Goal: Task Accomplishment & Management: Use online tool/utility

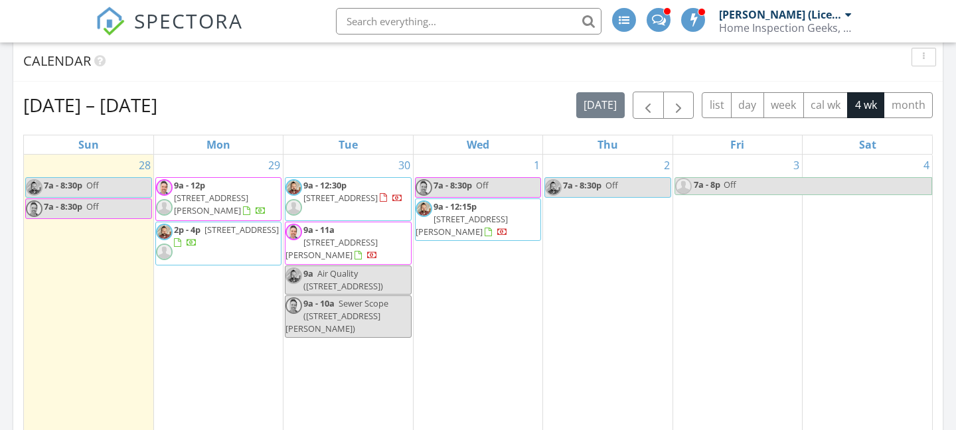
scroll to position [542, 0]
click at [686, 187] on img at bounding box center [683, 187] width 17 height 17
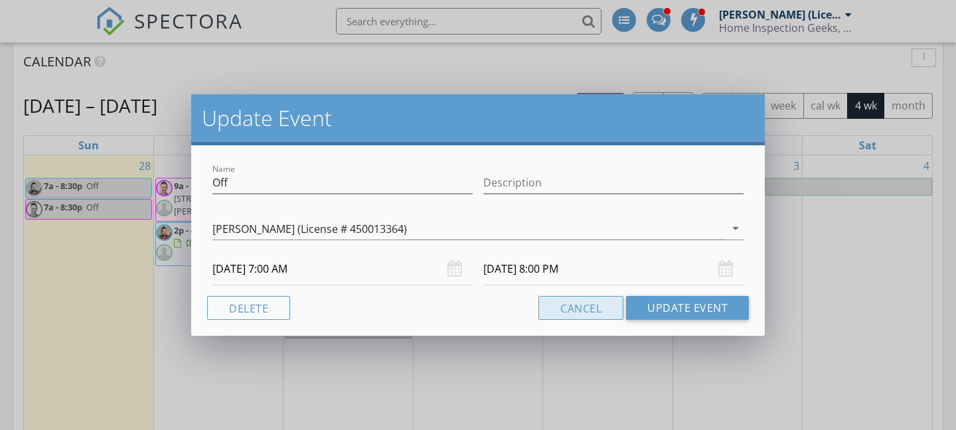
click at [583, 309] on button "Cancel" at bounding box center [580, 308] width 85 height 24
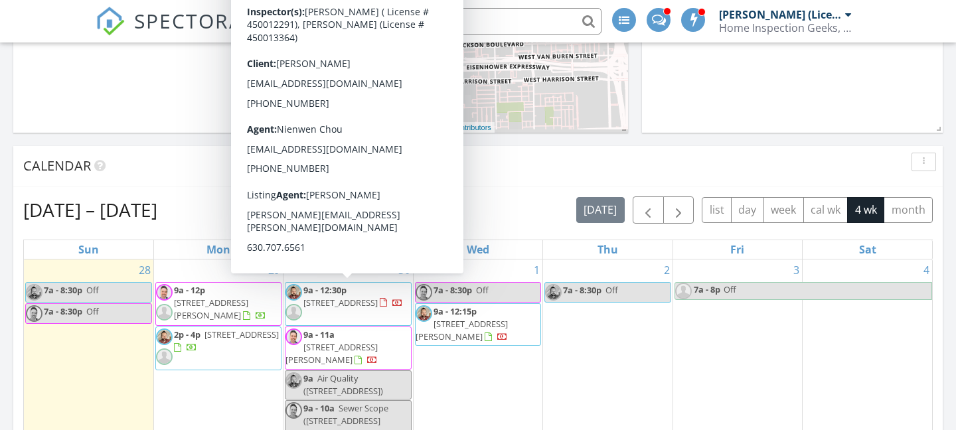
scroll to position [433, 0]
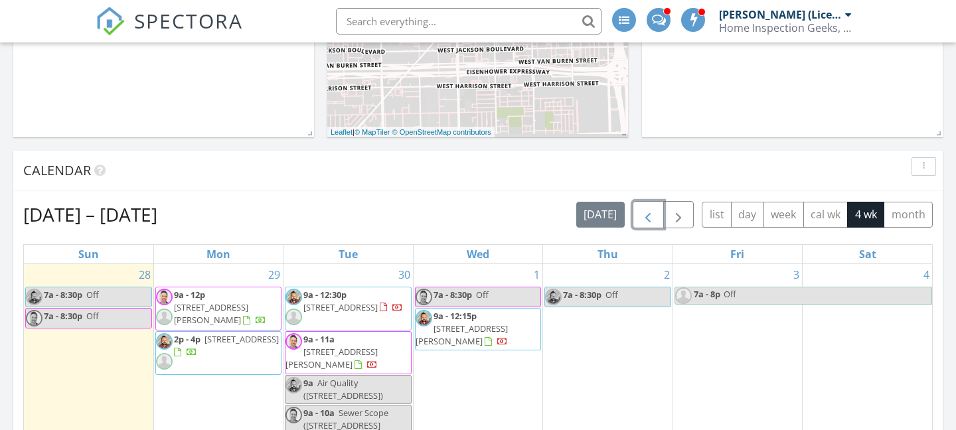
click at [650, 218] on span "button" at bounding box center [648, 215] width 16 height 16
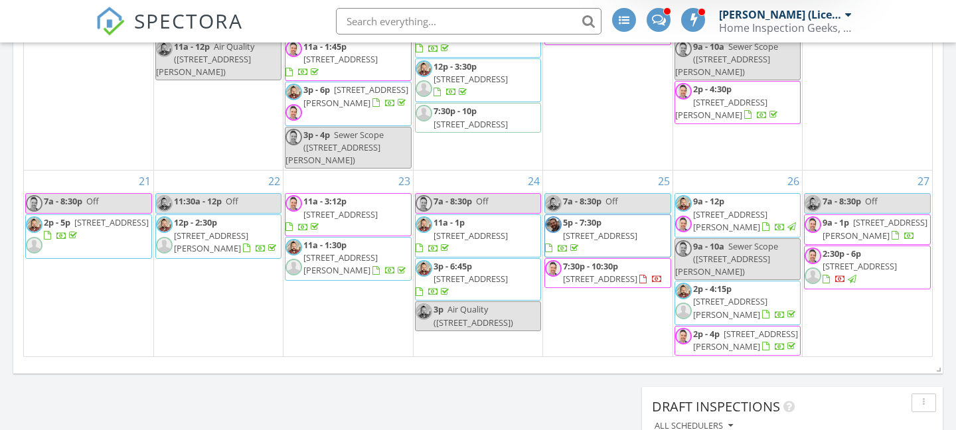
scroll to position [860, 0]
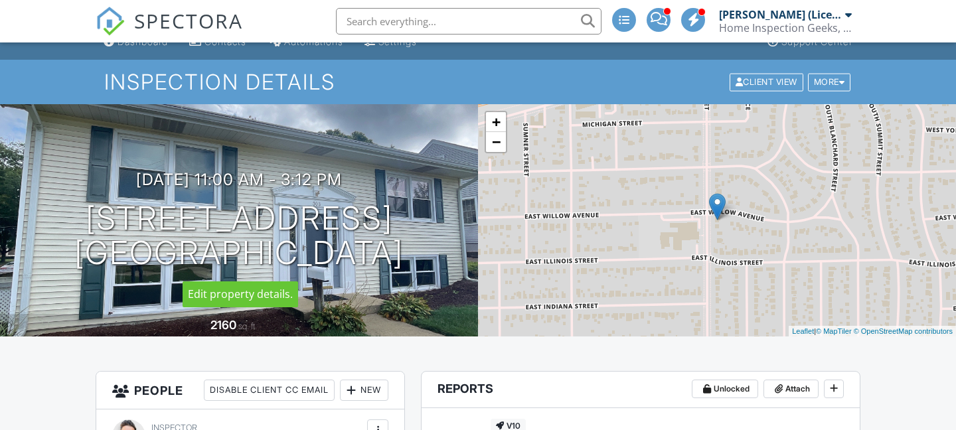
scroll to position [0, 1]
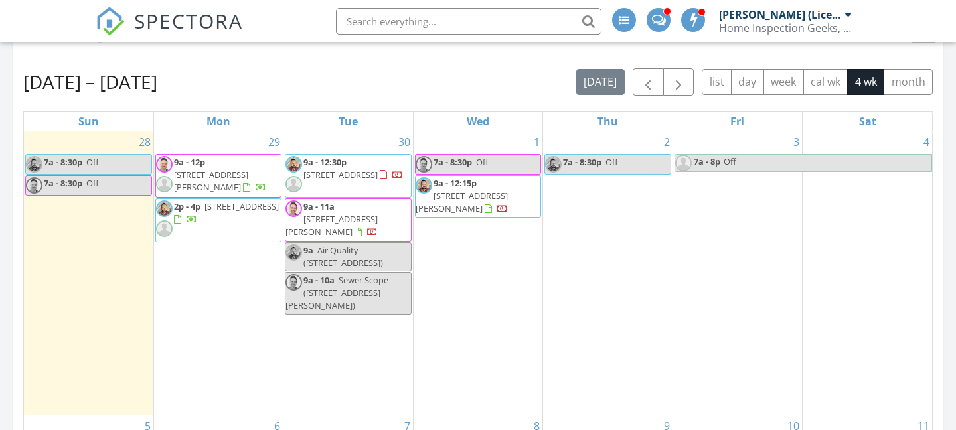
scroll to position [554, 0]
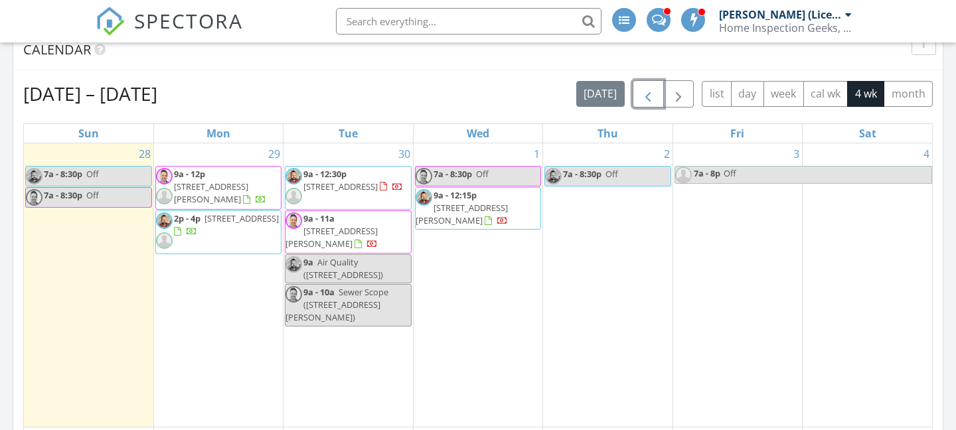
click at [643, 100] on span "button" at bounding box center [648, 94] width 16 height 16
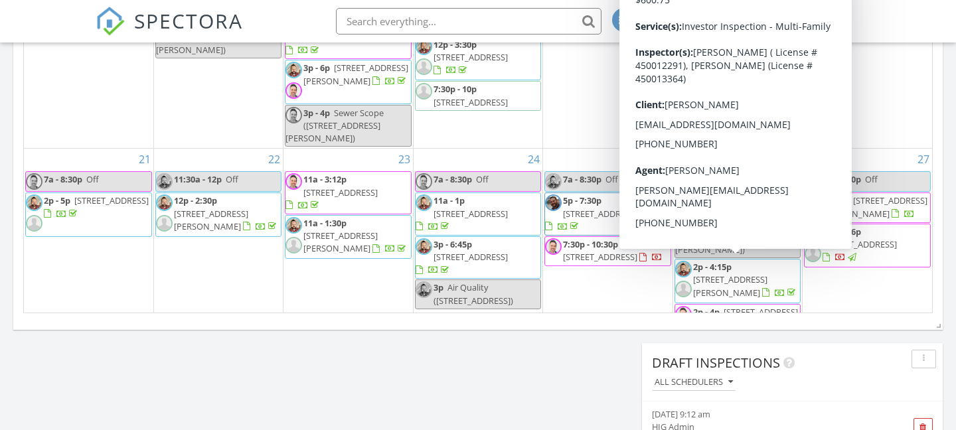
scroll to position [257, 0]
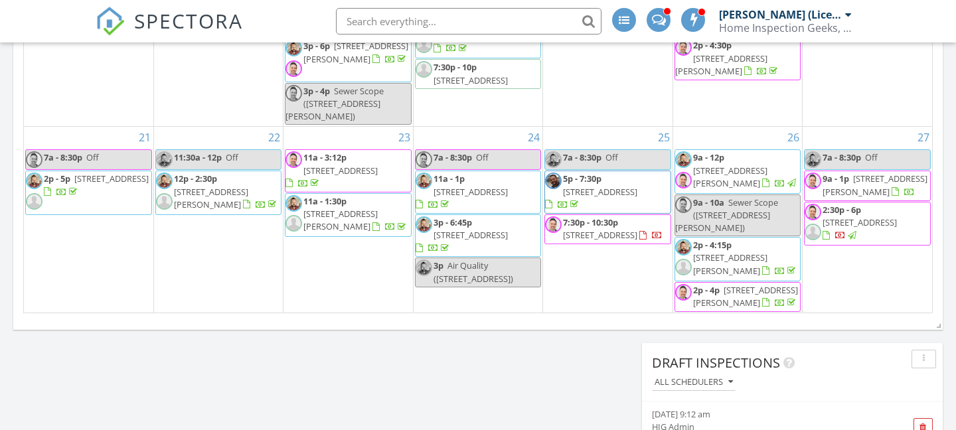
click at [725, 284] on span "[STREET_ADDRESS][PERSON_NAME]" at bounding box center [745, 296] width 105 height 25
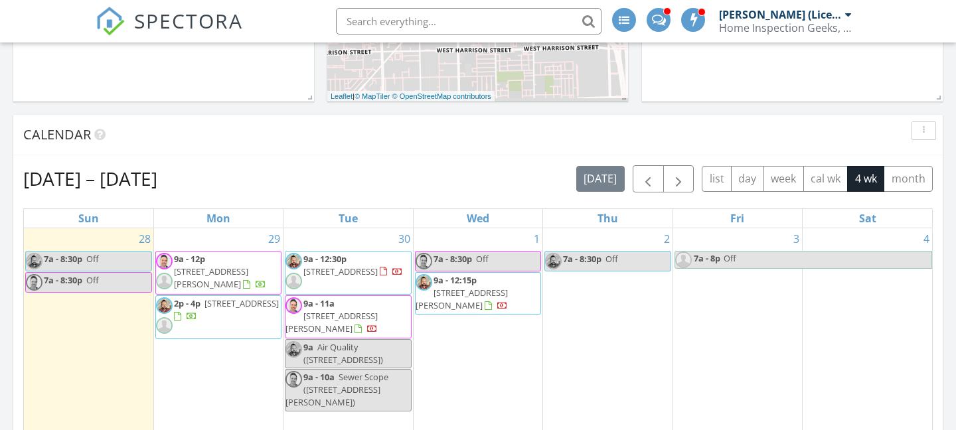
scroll to position [468, 0]
click at [645, 181] on span "button" at bounding box center [648, 181] width 16 height 16
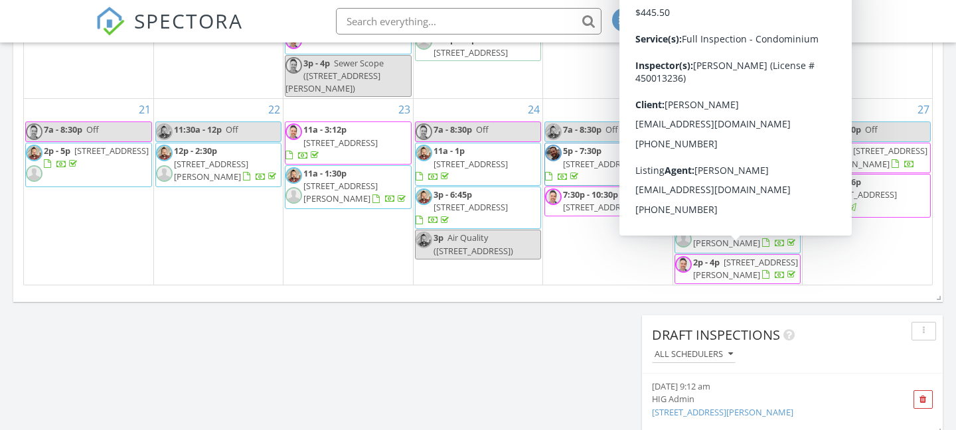
scroll to position [930, 0]
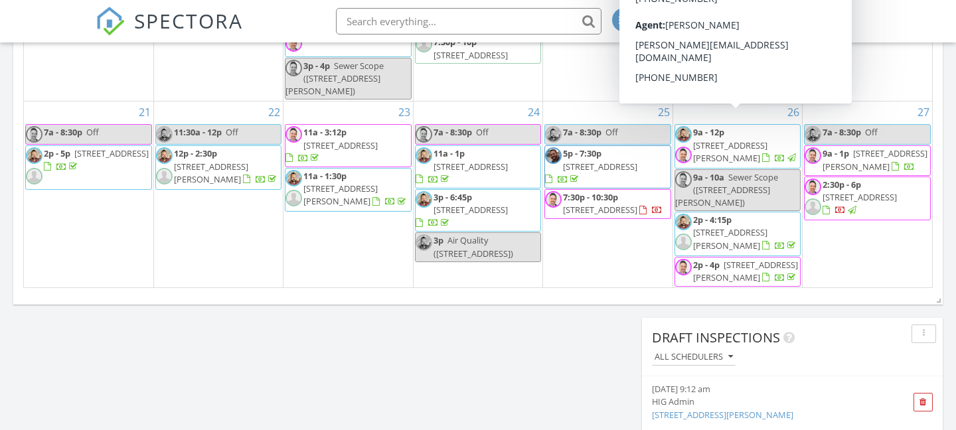
click at [737, 139] on span "2533 W Belden Ave, Chicago 60647" at bounding box center [730, 151] width 74 height 25
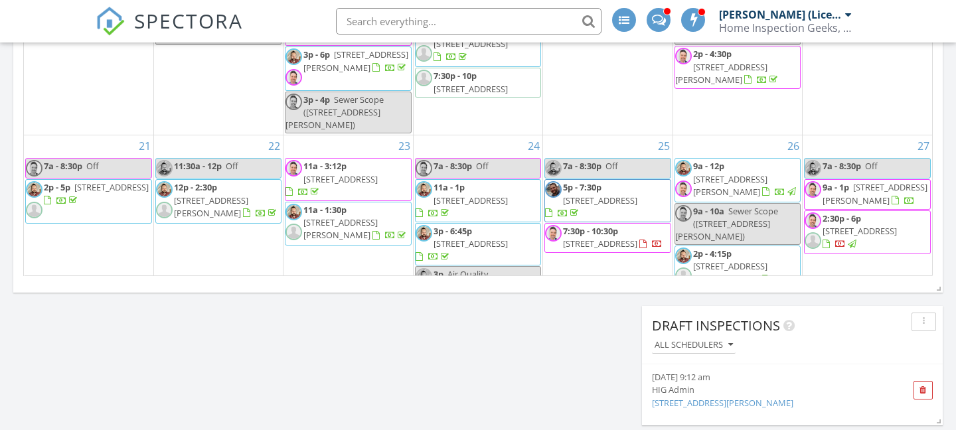
scroll to position [257, 0]
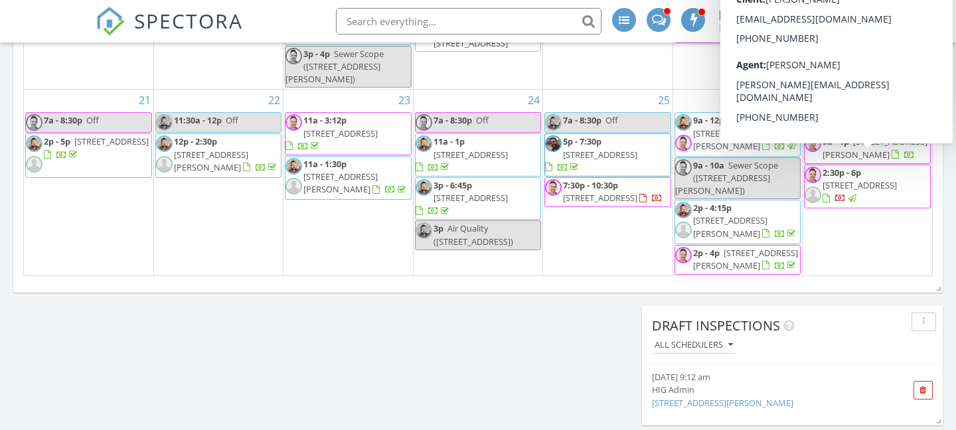
click at [877, 220] on div "27 7a - 8:30p Off 9a - 1p 1816 170th St, Hazel Crest 60429 2:30p - 6p 2328 N No…" at bounding box center [866, 183] width 129 height 186
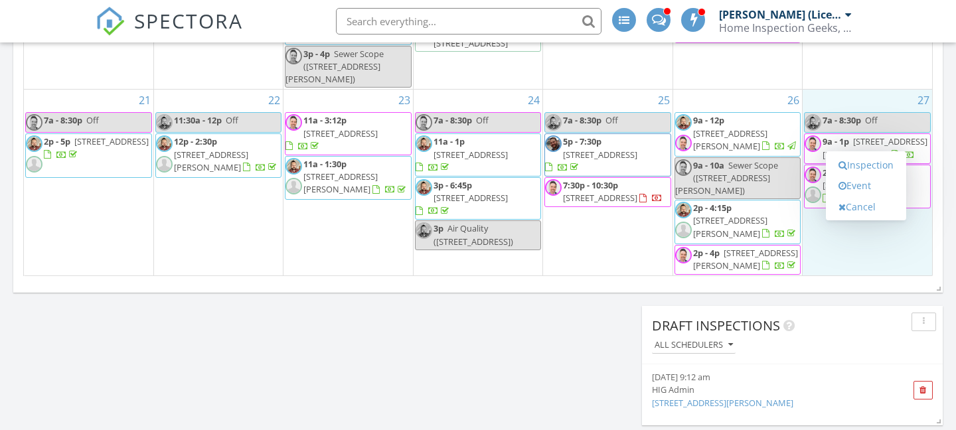
click at [881, 309] on div "Draft Inspections All schedulers" at bounding box center [792, 335] width 301 height 58
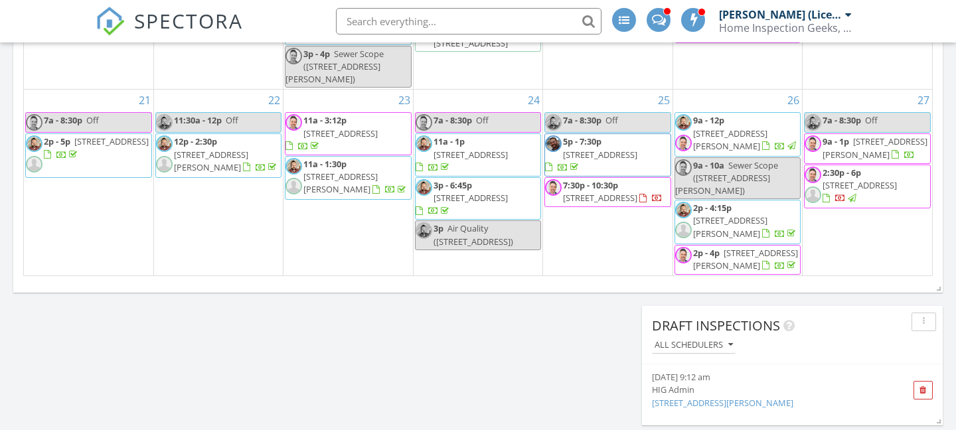
click at [720, 127] on span "2533 W Belden Ave, Chicago 60647" at bounding box center [730, 139] width 74 height 25
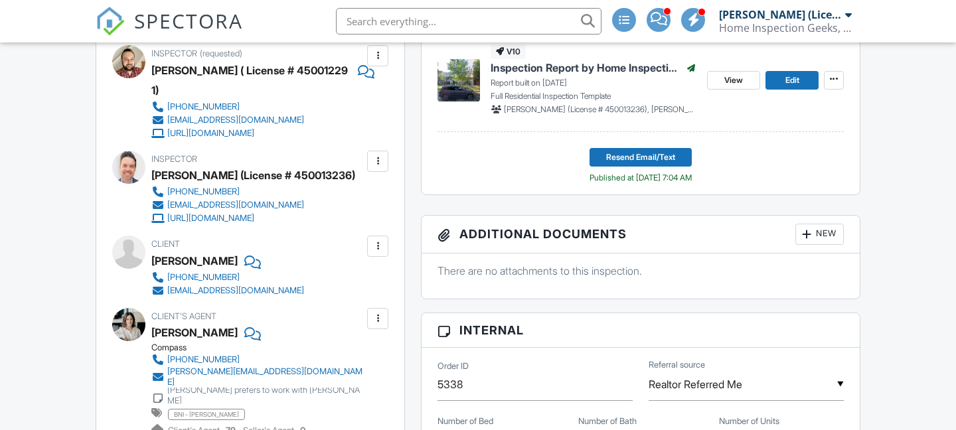
scroll to position [354, 0]
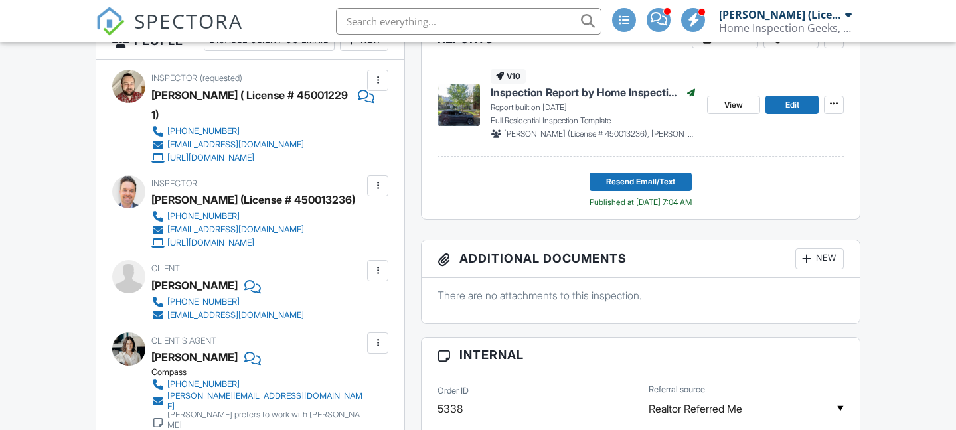
scroll to position [358, 0]
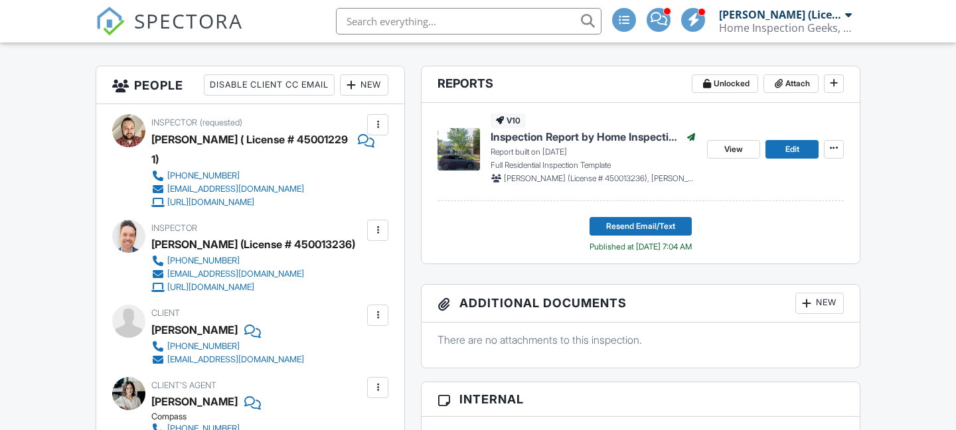
scroll to position [322, 0]
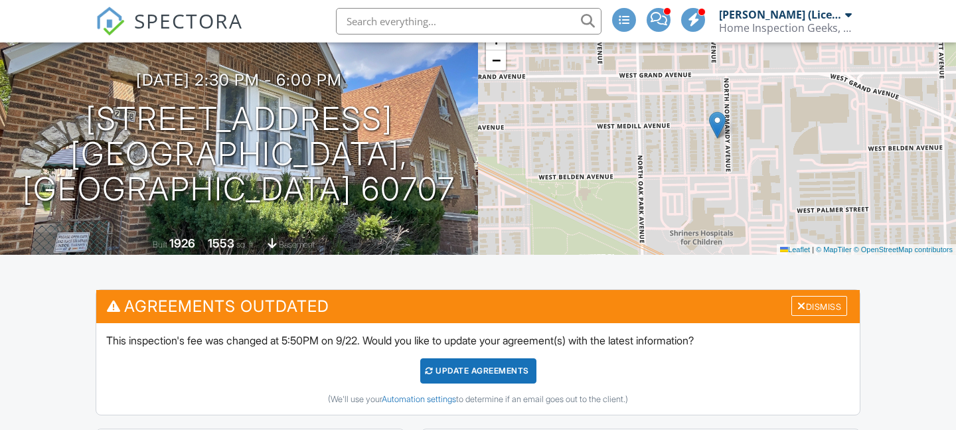
scroll to position [95, 0]
